Goal: Complete application form

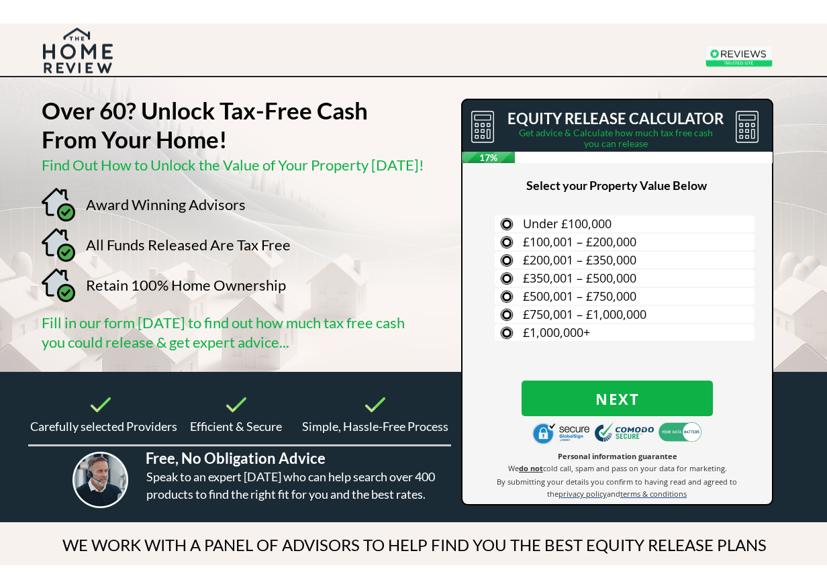
scroll to position [13, 0]
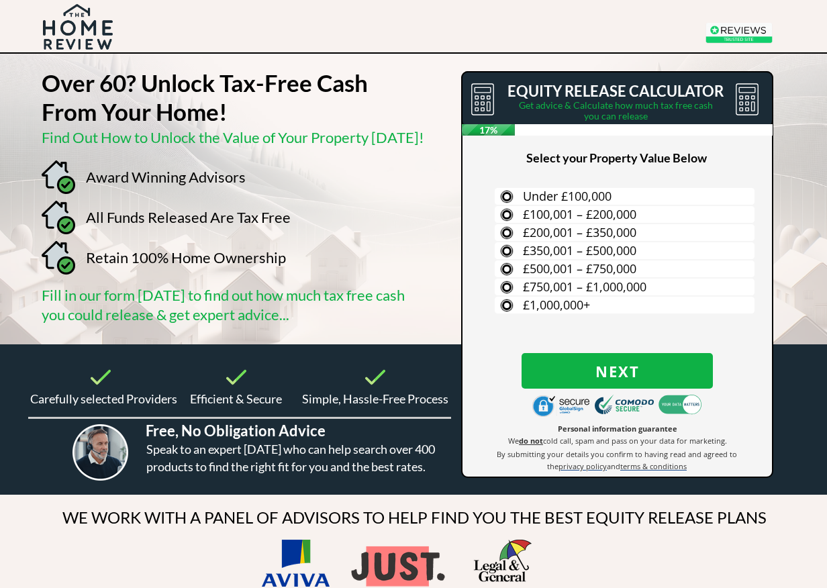
click at [637, 215] on span "£100,001 – £200,000" at bounding box center [579, 214] width 113 height 16
click at [0, 0] on input "£100,001 – £200,000" at bounding box center [0, 0] width 0 height 0
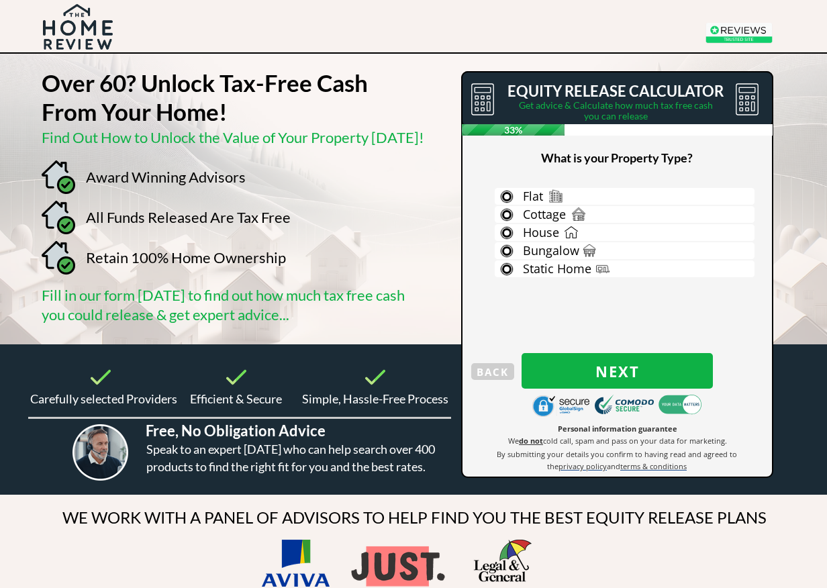
click at [584, 252] on label "Bungalow" at bounding box center [625, 250] width 260 height 17
click at [0, 0] on input "Bungalow" at bounding box center [0, 0] width 0 height 0
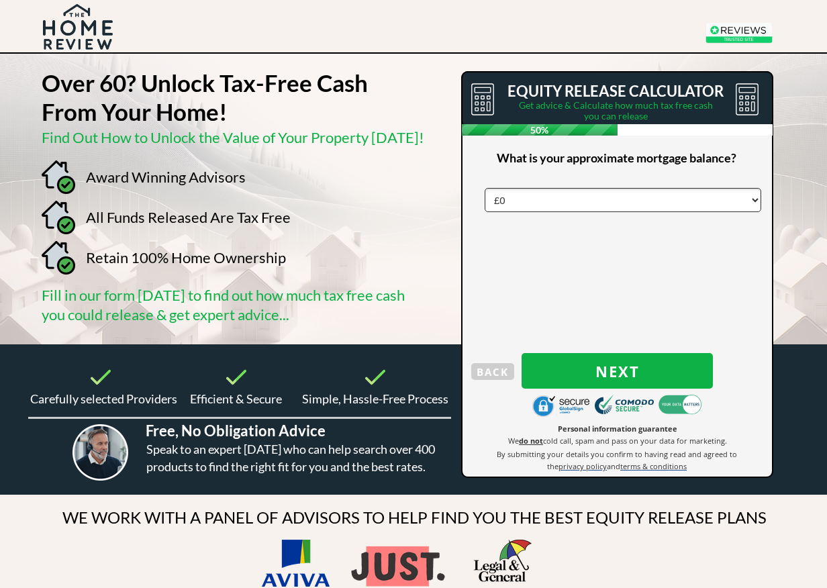
click at [637, 375] on span "Next" at bounding box center [617, 371] width 191 height 17
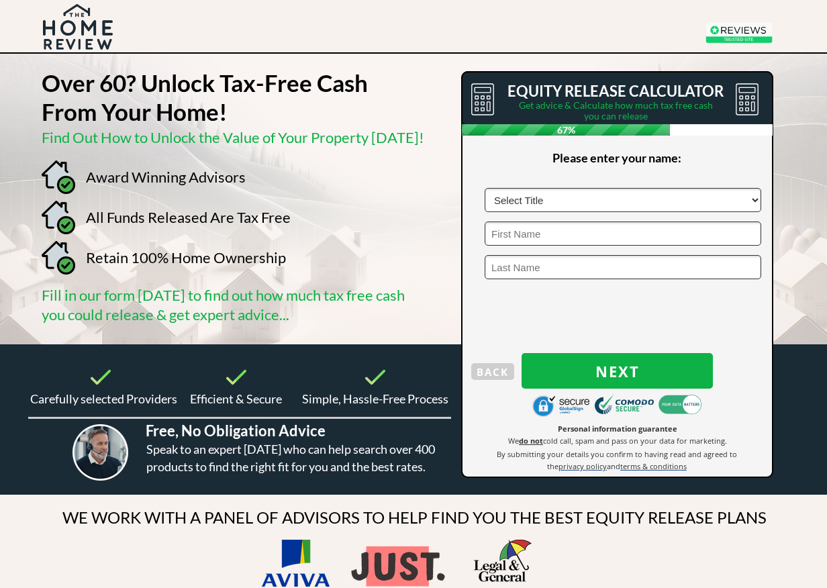
click at [746, 205] on select "Select Title Mr Mrs Ms Miss Dr [PERSON_NAME]" at bounding box center [623, 200] width 277 height 24
select select "Mrs"
click at [684, 241] on input "text" at bounding box center [623, 234] width 277 height 24
type input "[PERSON_NAME]"
click at [580, 265] on input "text" at bounding box center [623, 267] width 277 height 24
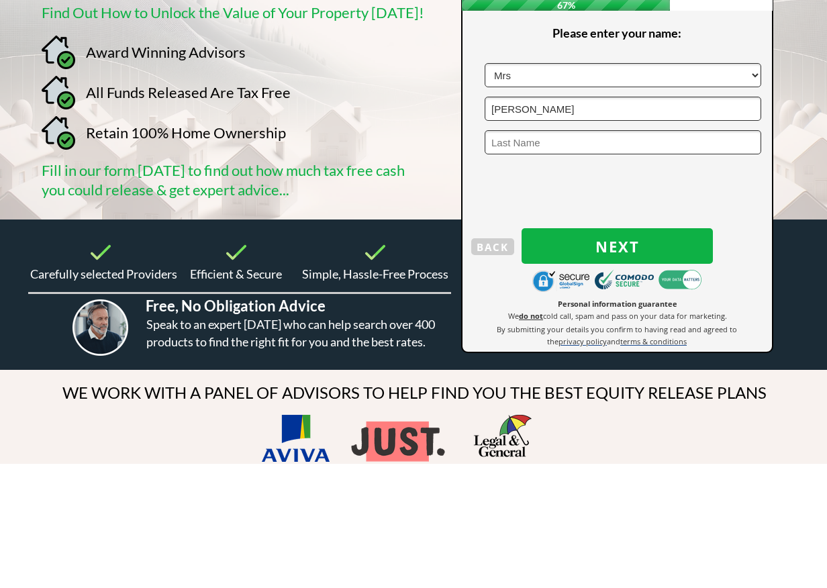
type input "G"
type input "[PERSON_NAME]"
click at [671, 363] on span "Next" at bounding box center [617, 371] width 191 height 17
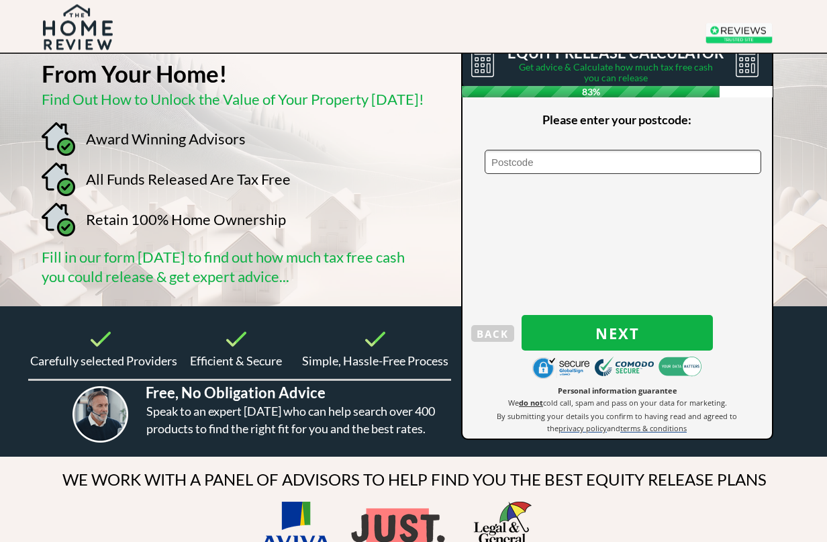
scroll to position [0, 0]
